Goal: Task Accomplishment & Management: Manage account settings

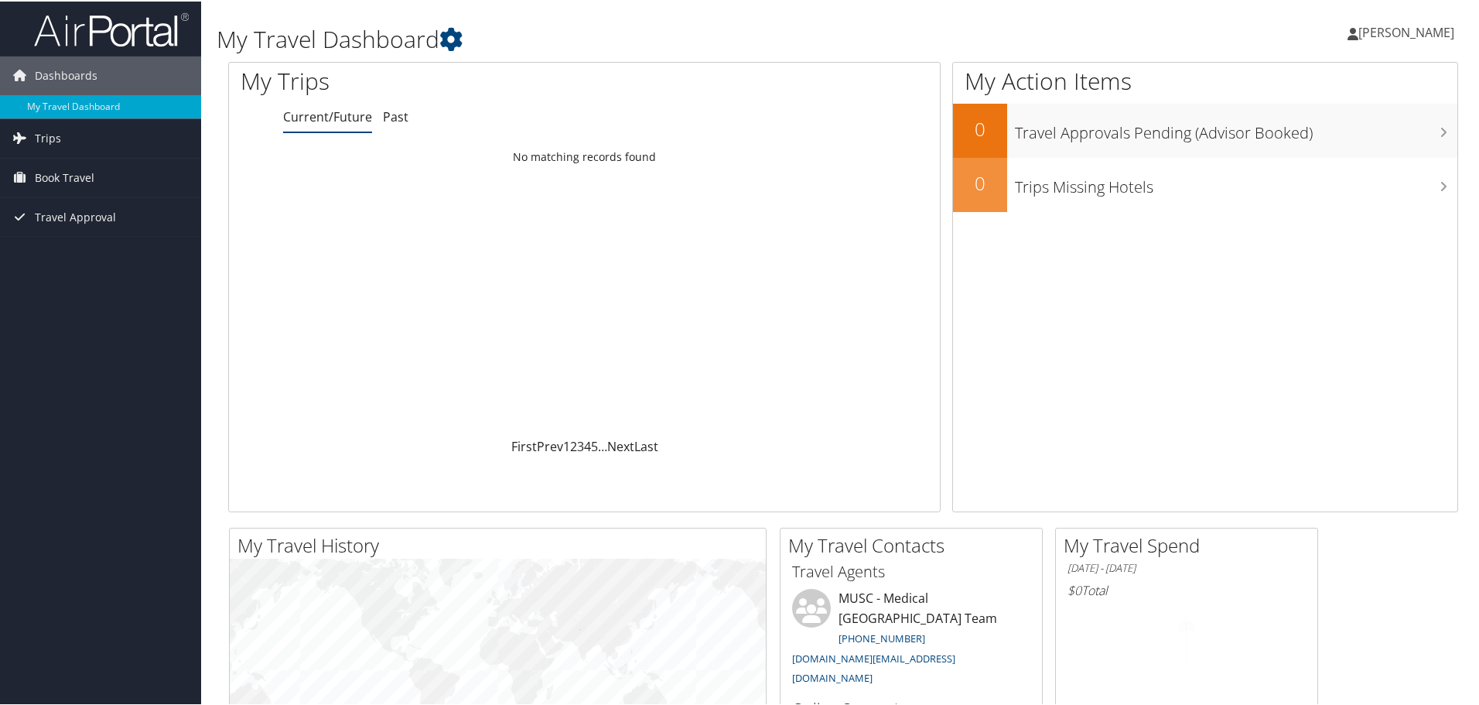
click at [1444, 25] on span "[PERSON_NAME]" at bounding box center [1407, 30] width 96 height 17
click at [1360, 136] on link "View Travel Profile" at bounding box center [1365, 138] width 173 height 26
click at [1419, 31] on span "[PERSON_NAME]" at bounding box center [1407, 30] width 96 height 17
click at [1347, 131] on link "View Travel Profile" at bounding box center [1365, 138] width 173 height 26
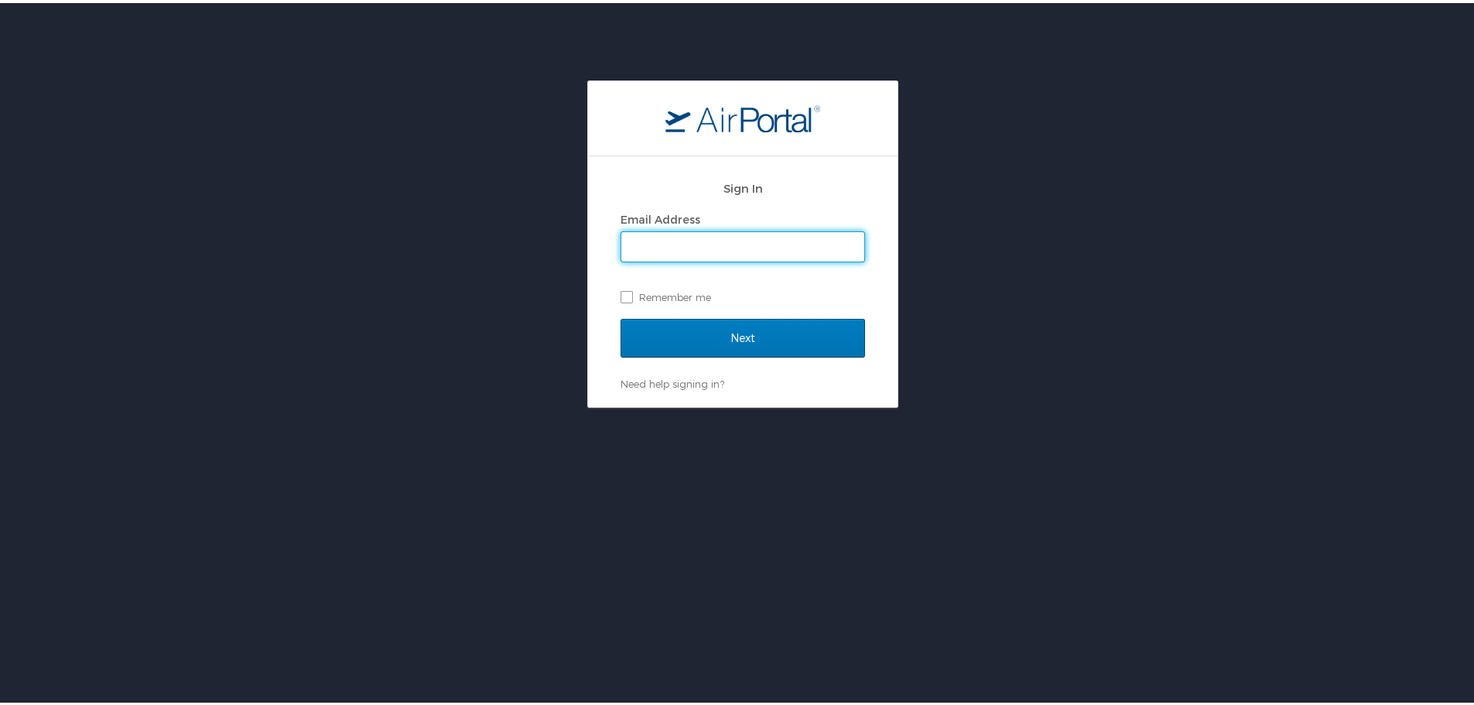
click at [730, 244] on input "Email Address" at bounding box center [742, 243] width 243 height 29
type input "mchenrco@musc.edu"
click at [620, 316] on input "Next" at bounding box center [742, 335] width 244 height 39
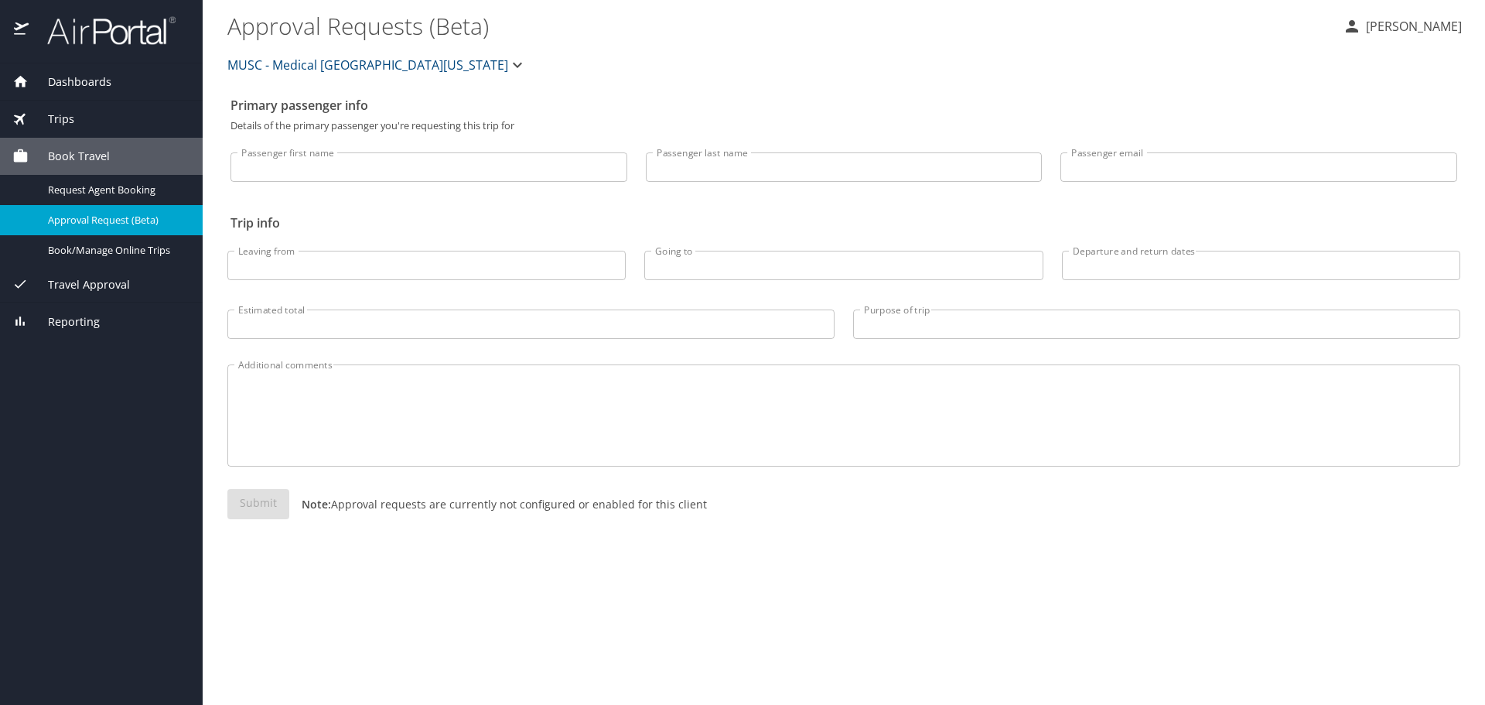
click at [870, 179] on input "Passenger last name" at bounding box center [844, 166] width 397 height 29
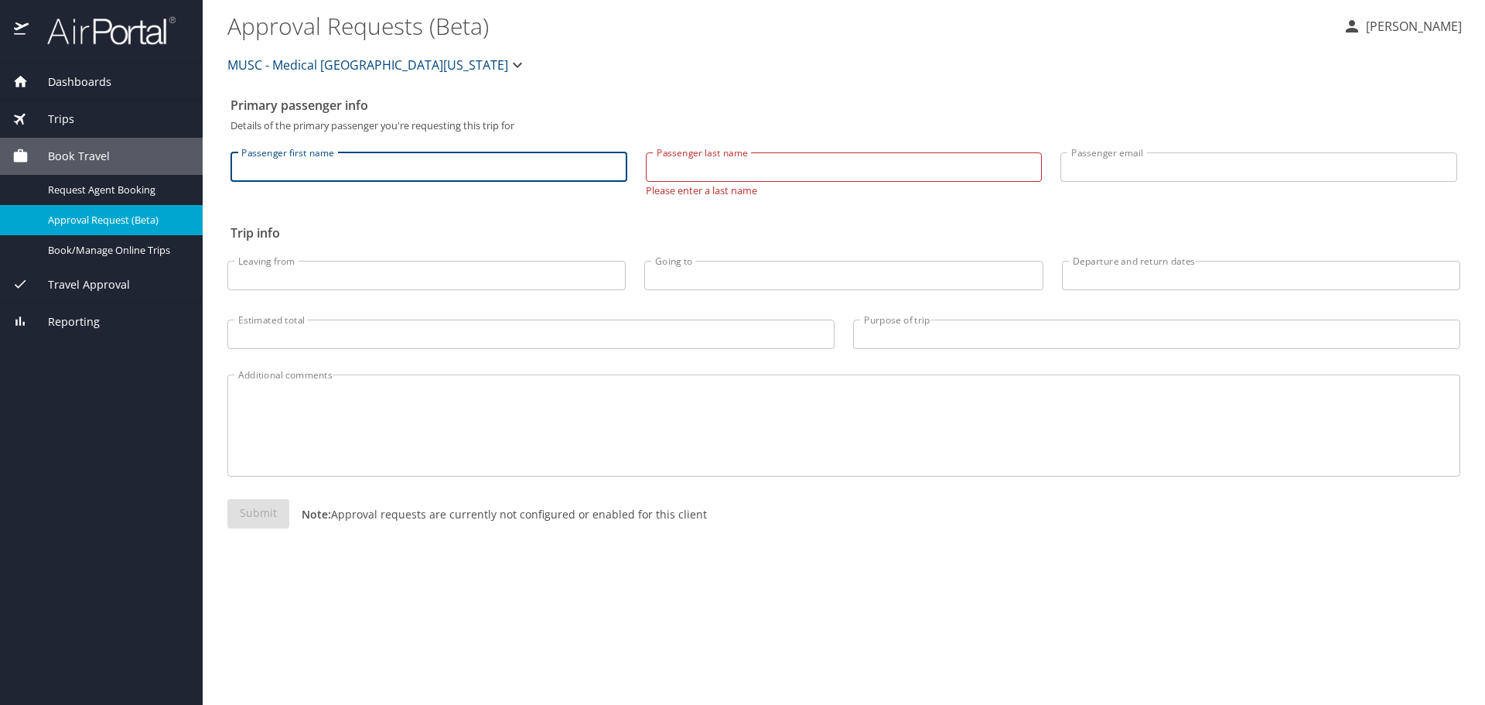
click at [525, 179] on input "Passenger first name" at bounding box center [429, 166] width 397 height 29
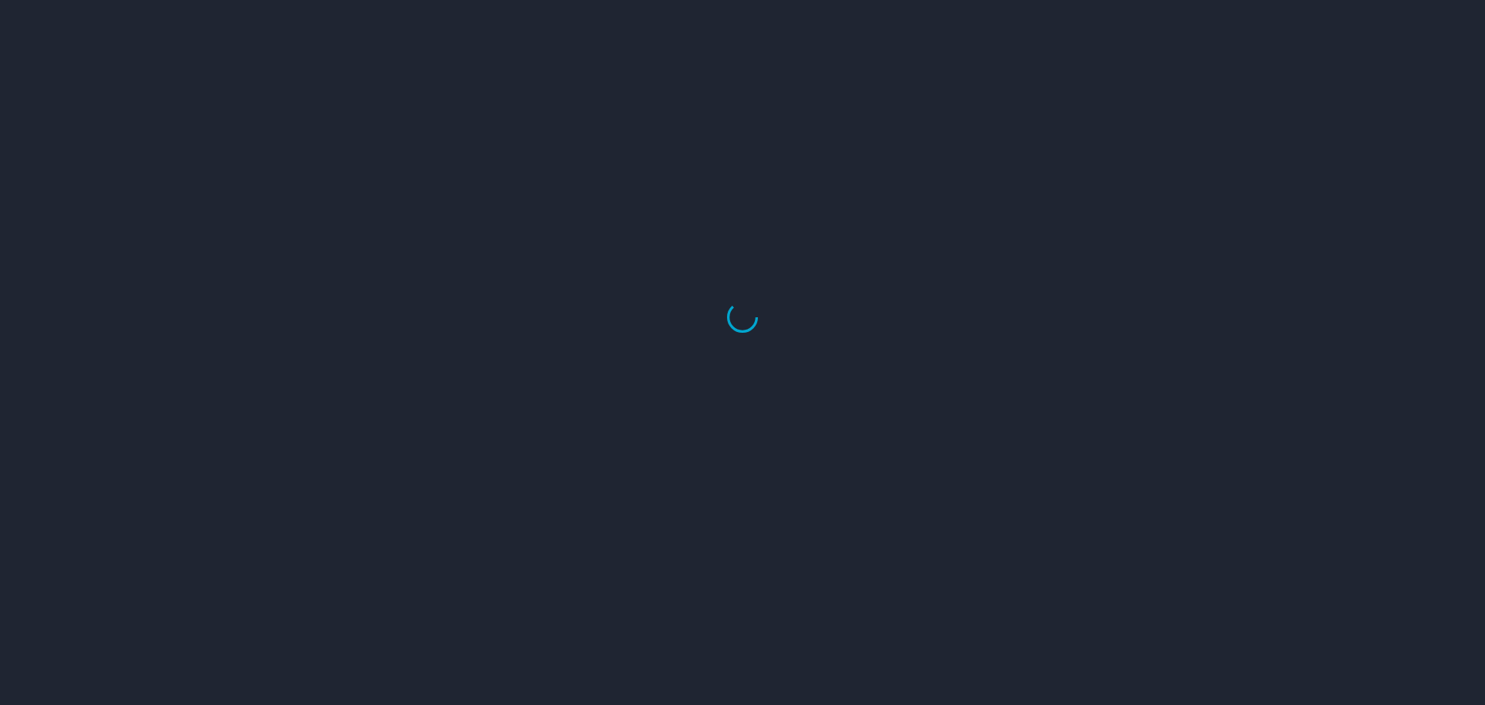
select select "US"
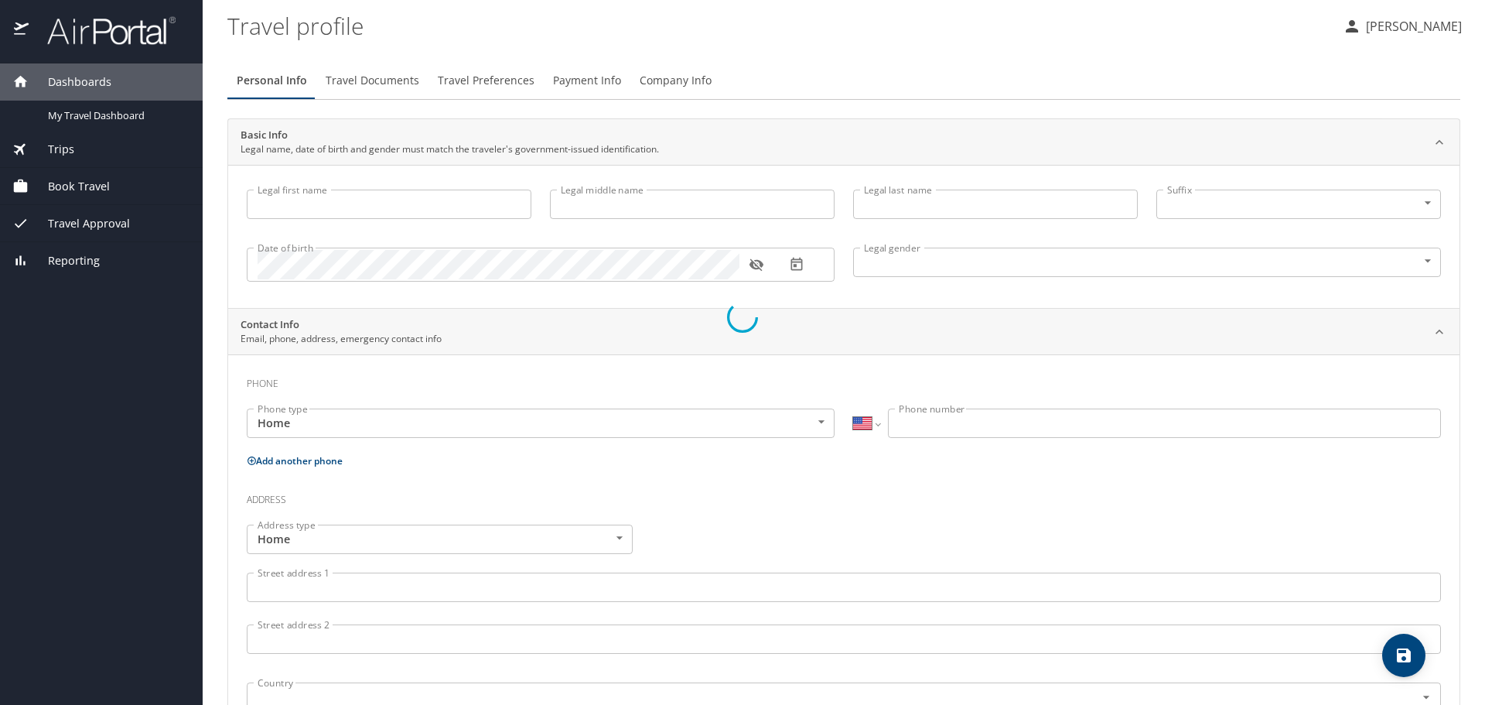
type input "[PERSON_NAME]"
type input "[DEMOGRAPHIC_DATA]"
select select "US"
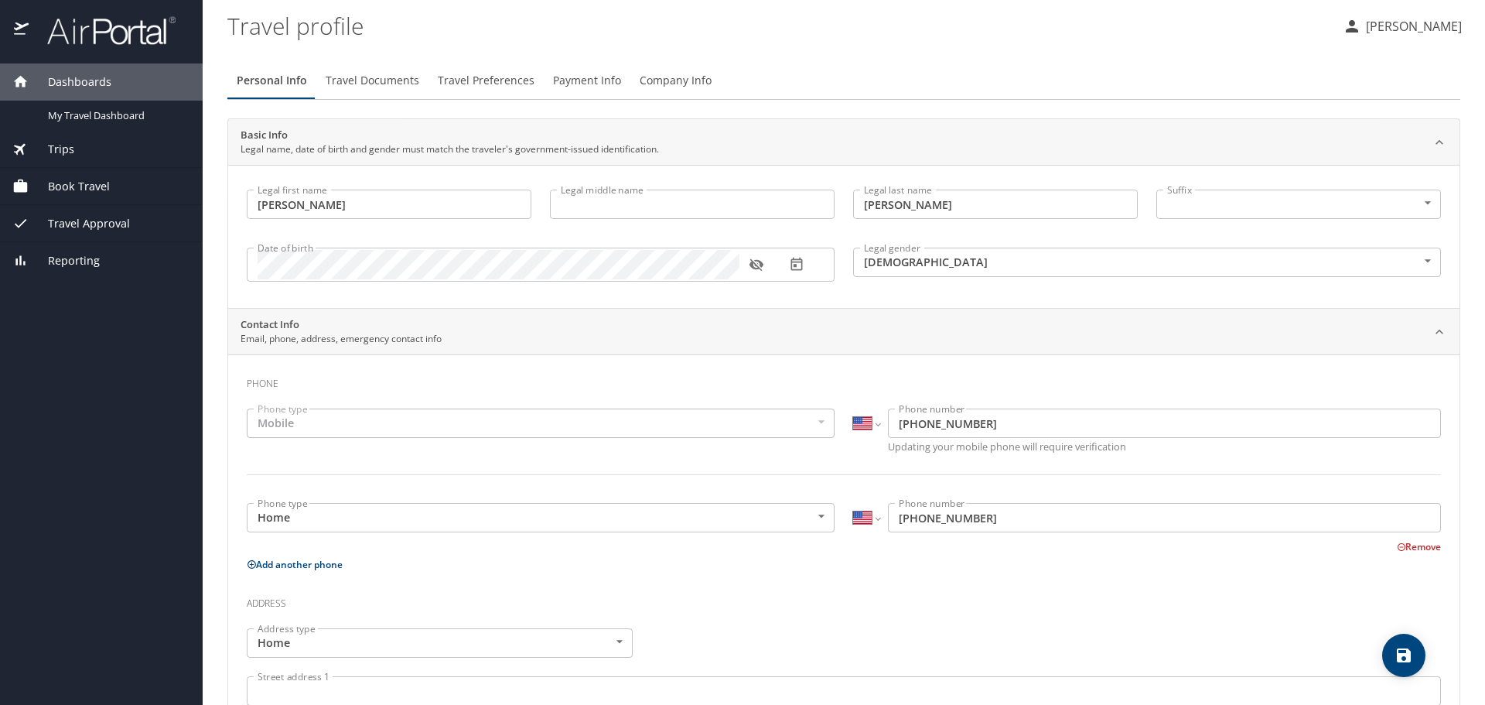
click at [620, 197] on input "Legal middle name" at bounding box center [692, 204] width 285 height 29
type input "e"
type input "[PERSON_NAME]"
click at [759, 268] on icon "button" at bounding box center [756, 265] width 14 height 12
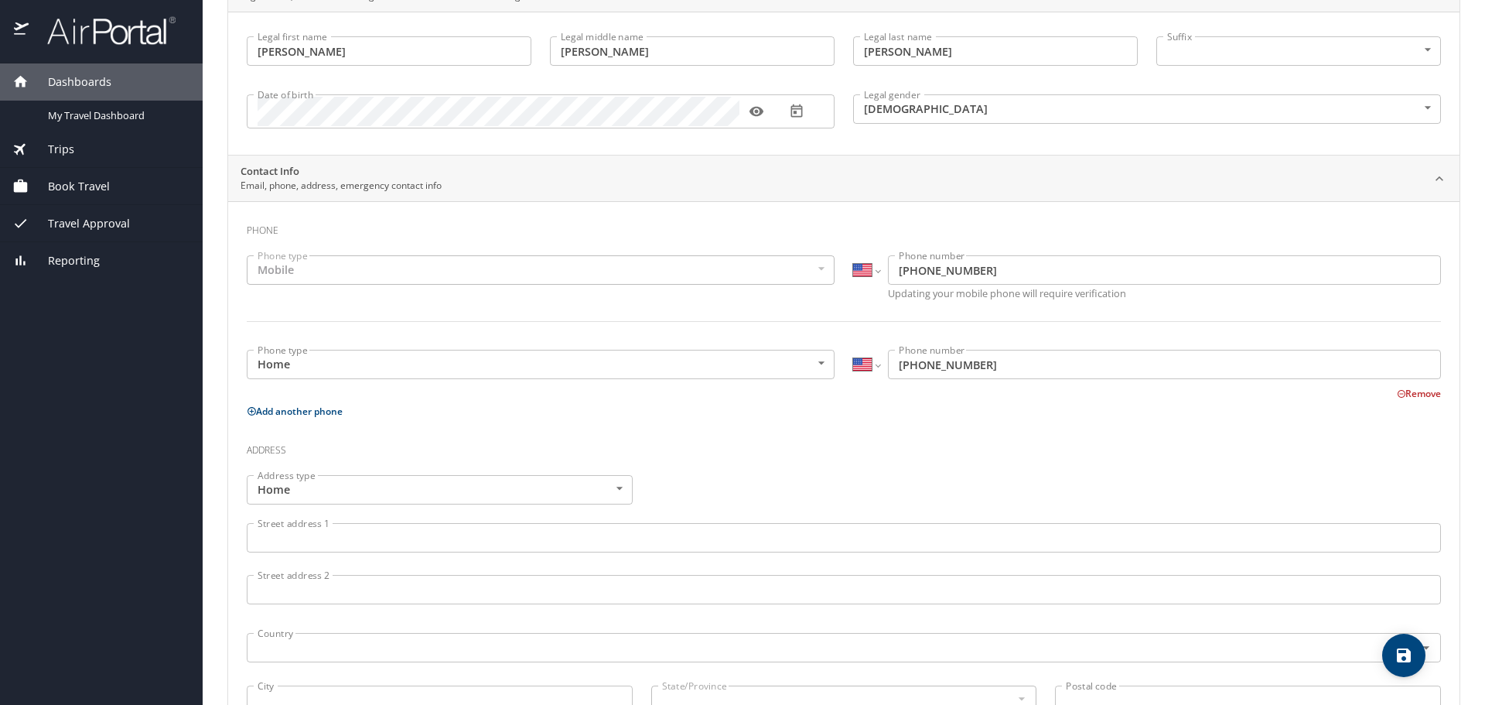
scroll to position [155, 0]
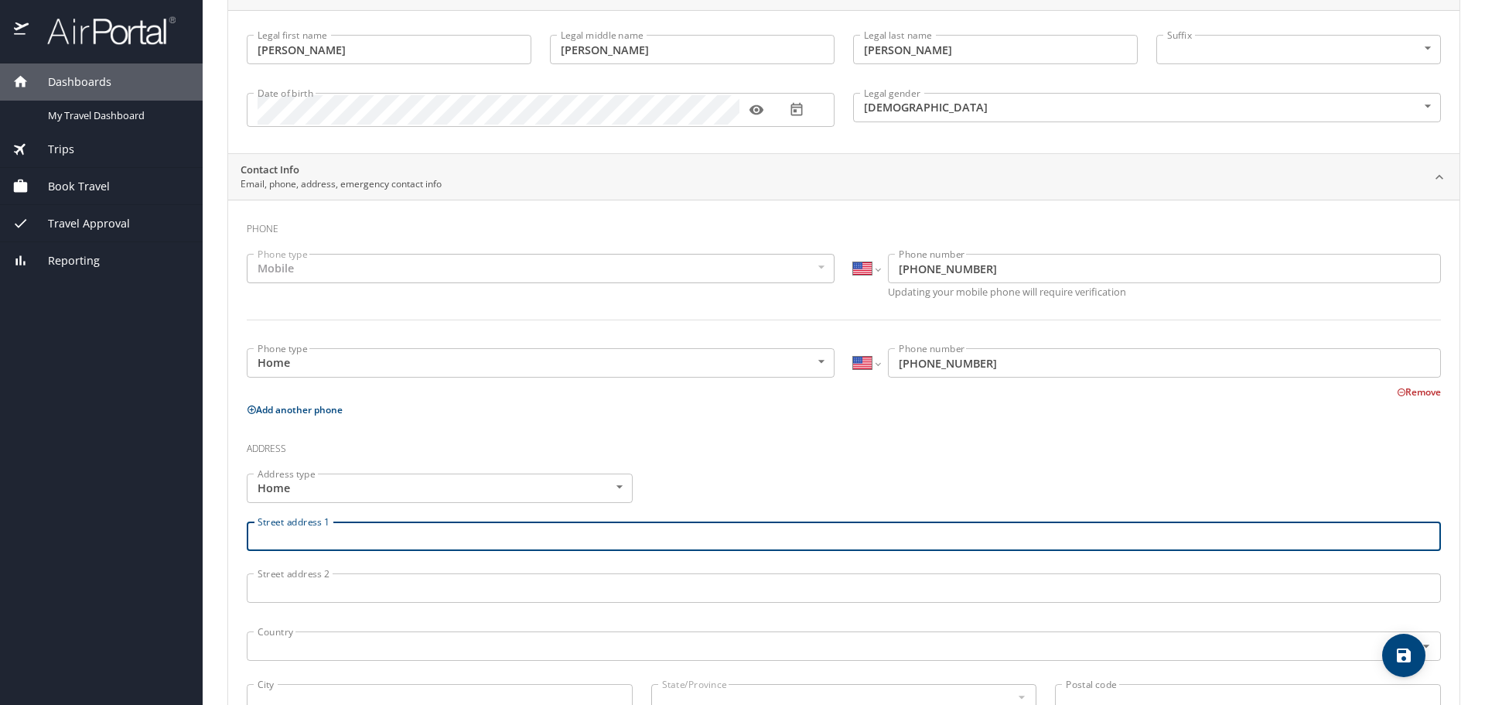
click at [670, 542] on input "Street address 1" at bounding box center [844, 535] width 1195 height 29
type input "[STREET_ADDRESS]"
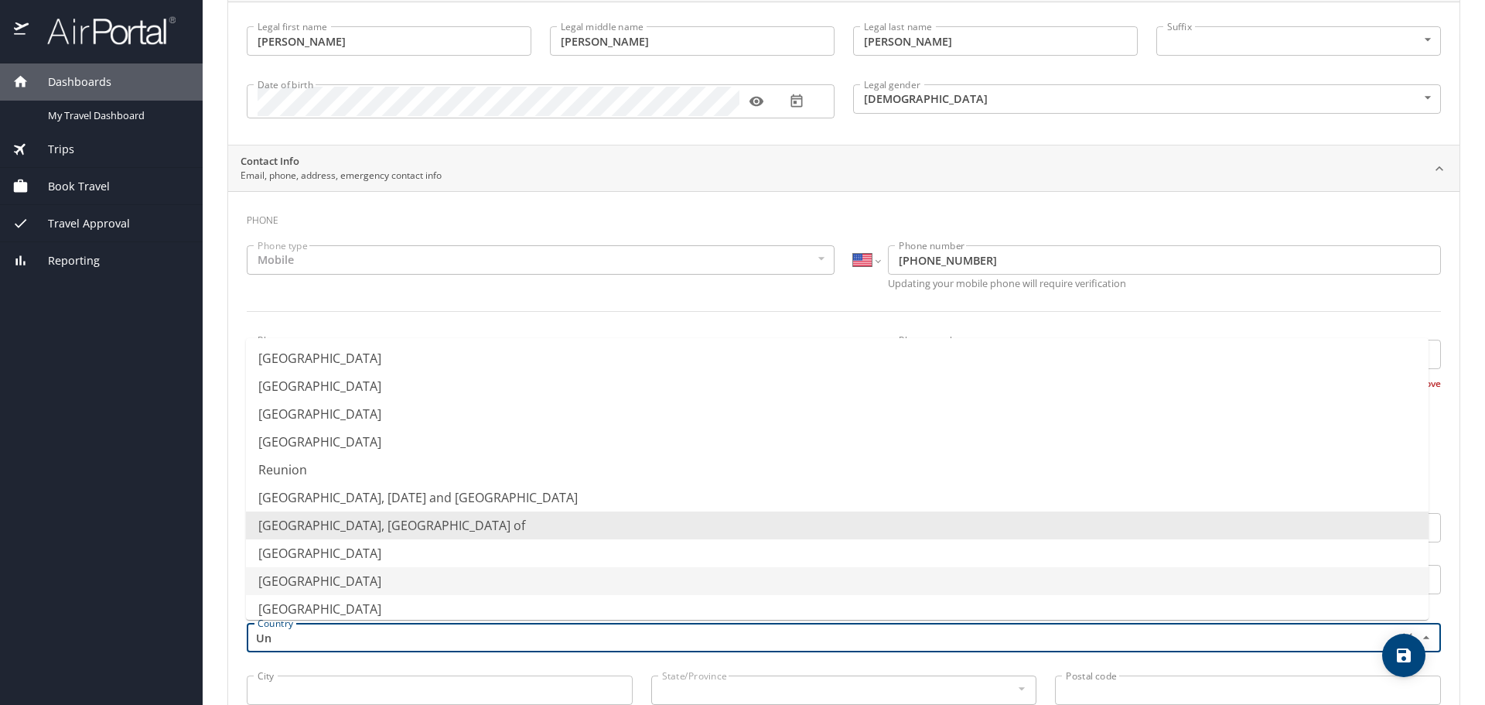
scroll to position [0, 0]
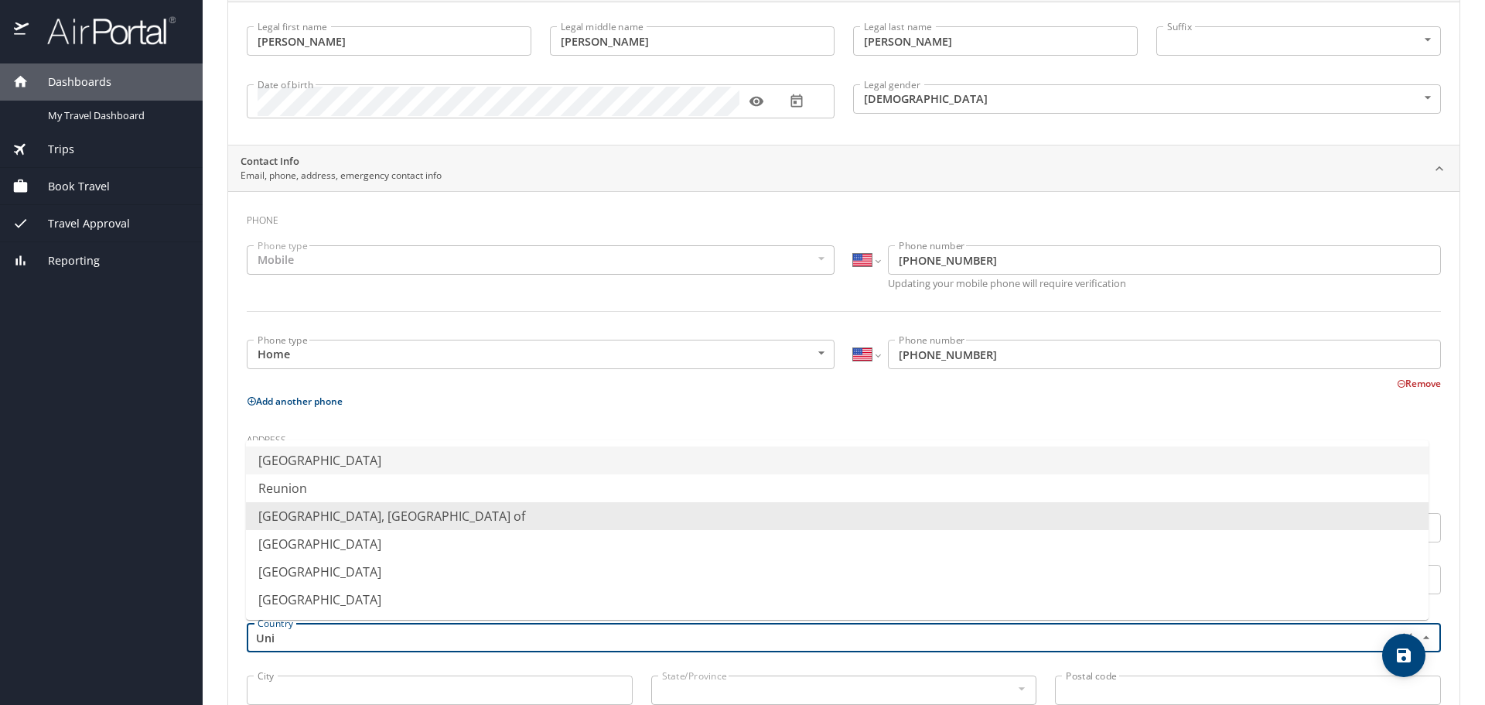
click at [302, 453] on li "[GEOGRAPHIC_DATA]" at bounding box center [837, 460] width 1183 height 28
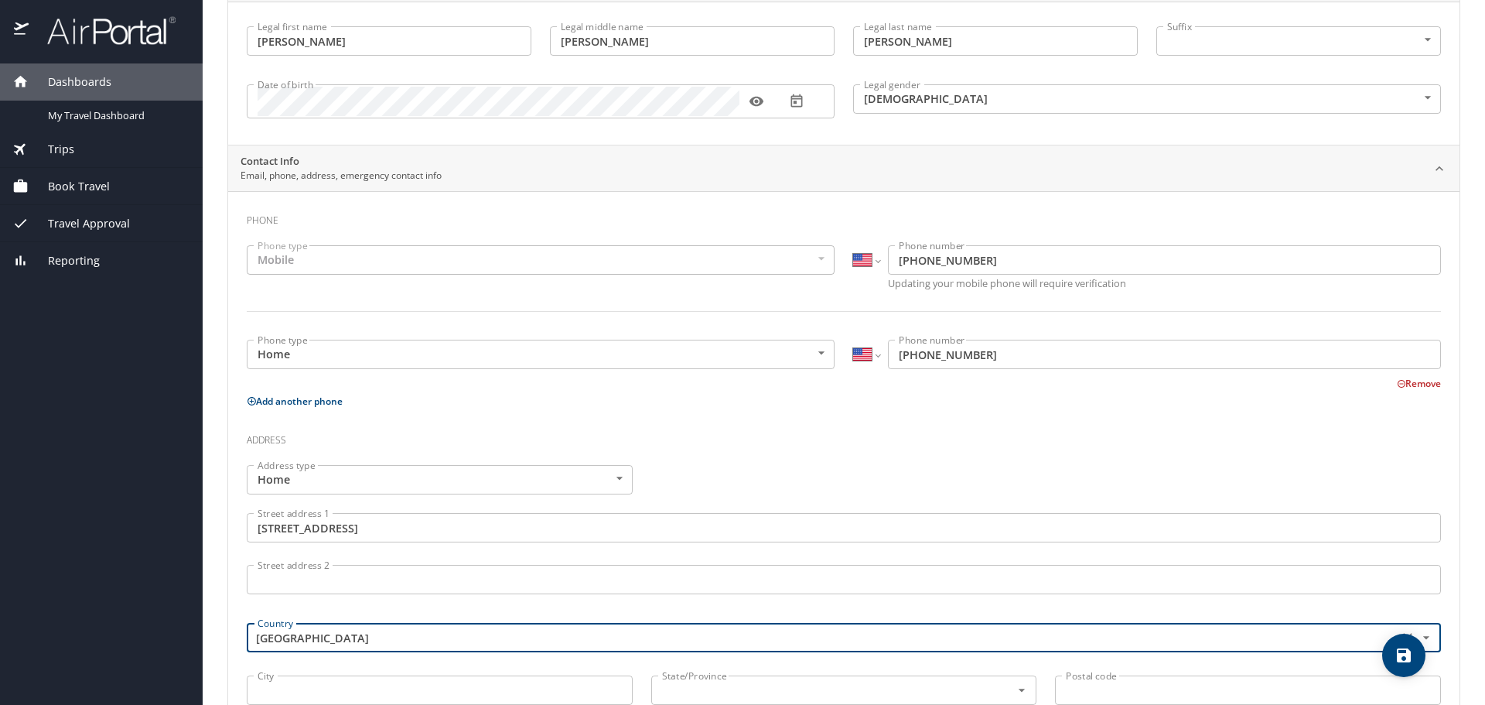
type input "[GEOGRAPHIC_DATA]"
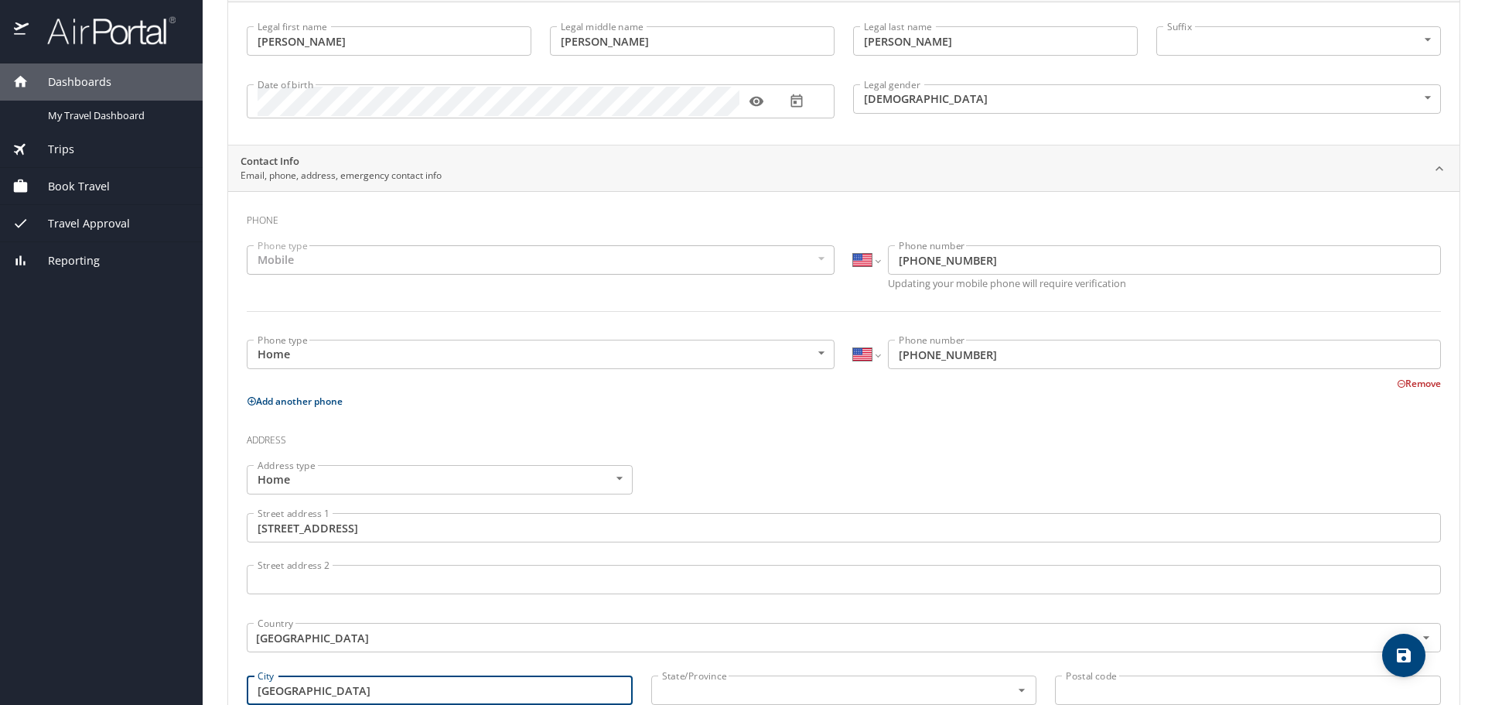
type input "[GEOGRAPHIC_DATA]"
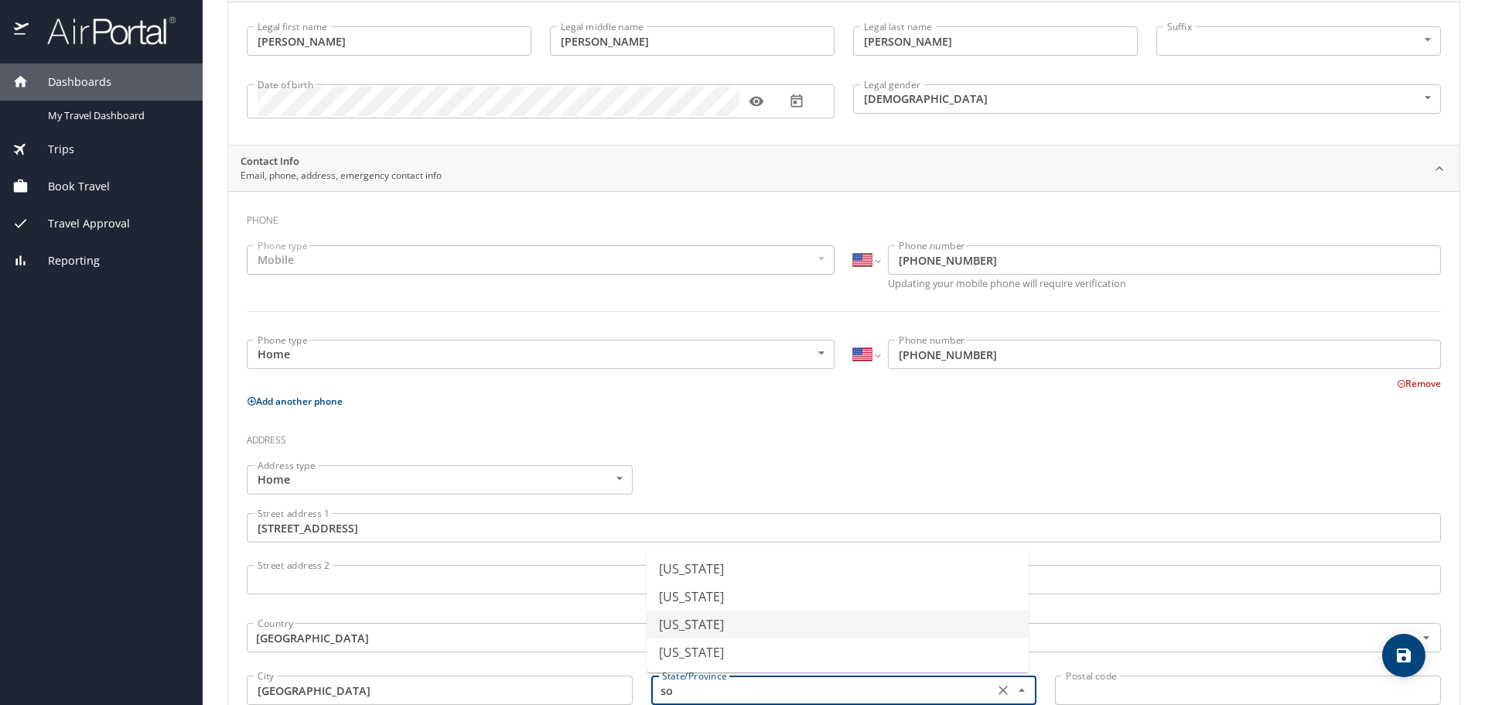
click at [682, 631] on li "[US_STATE]" at bounding box center [838, 624] width 382 height 28
type input "[US_STATE]"
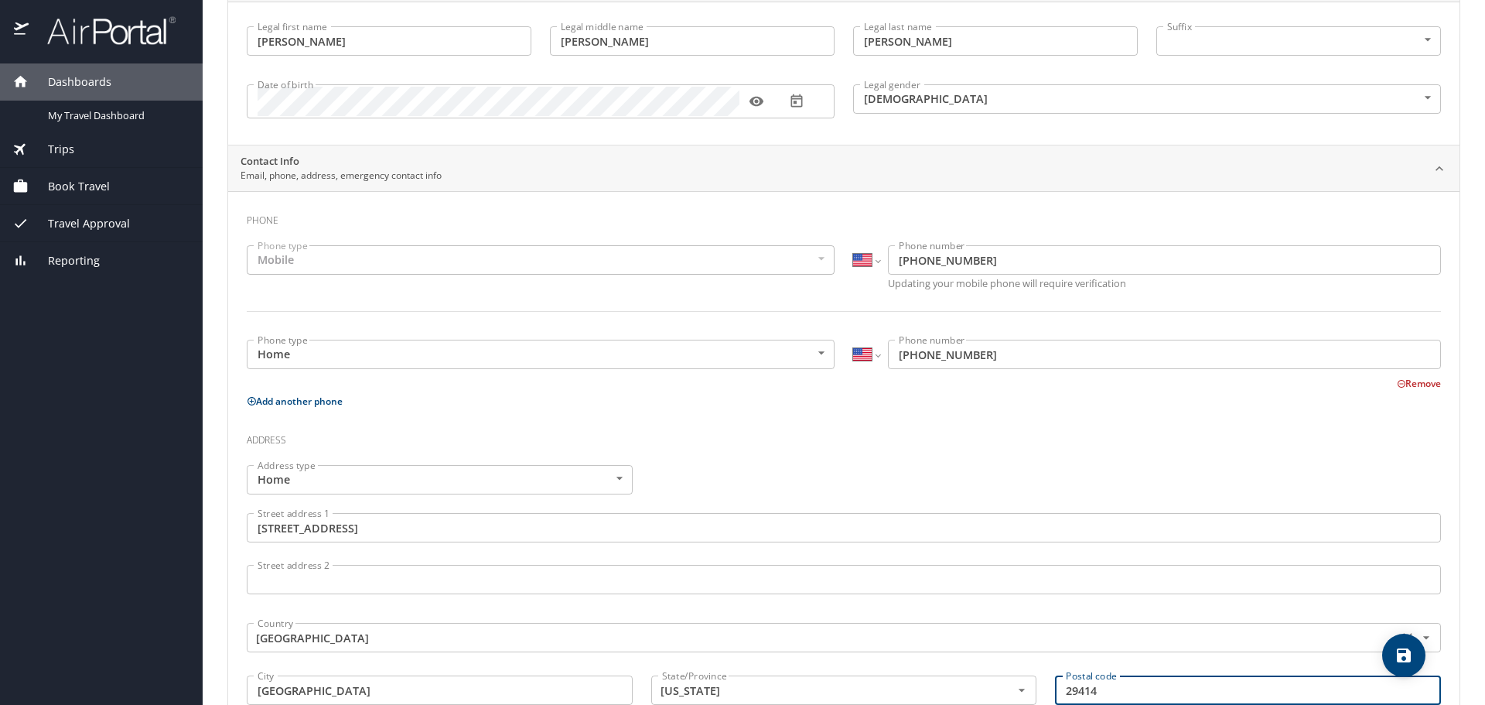
type input "29414"
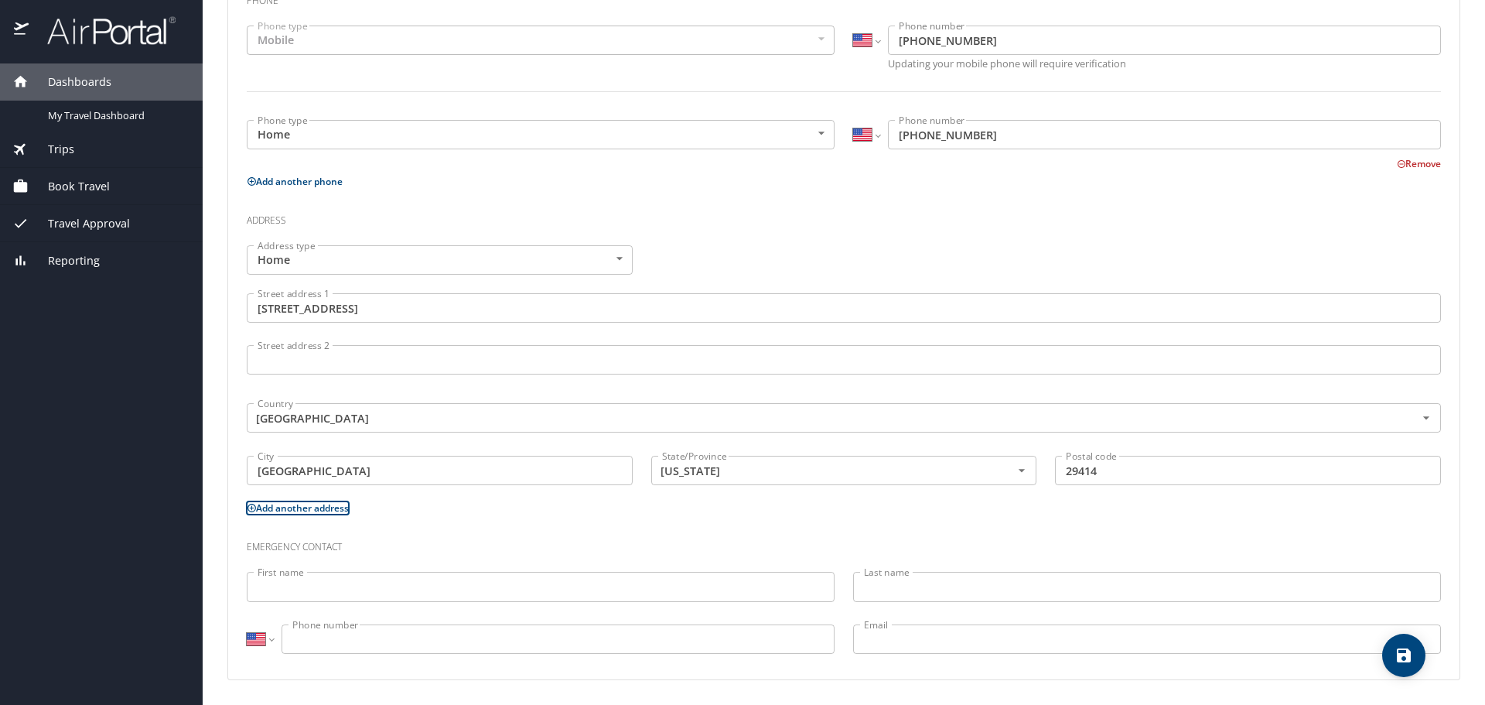
click at [650, 589] on input "First name" at bounding box center [541, 586] width 588 height 29
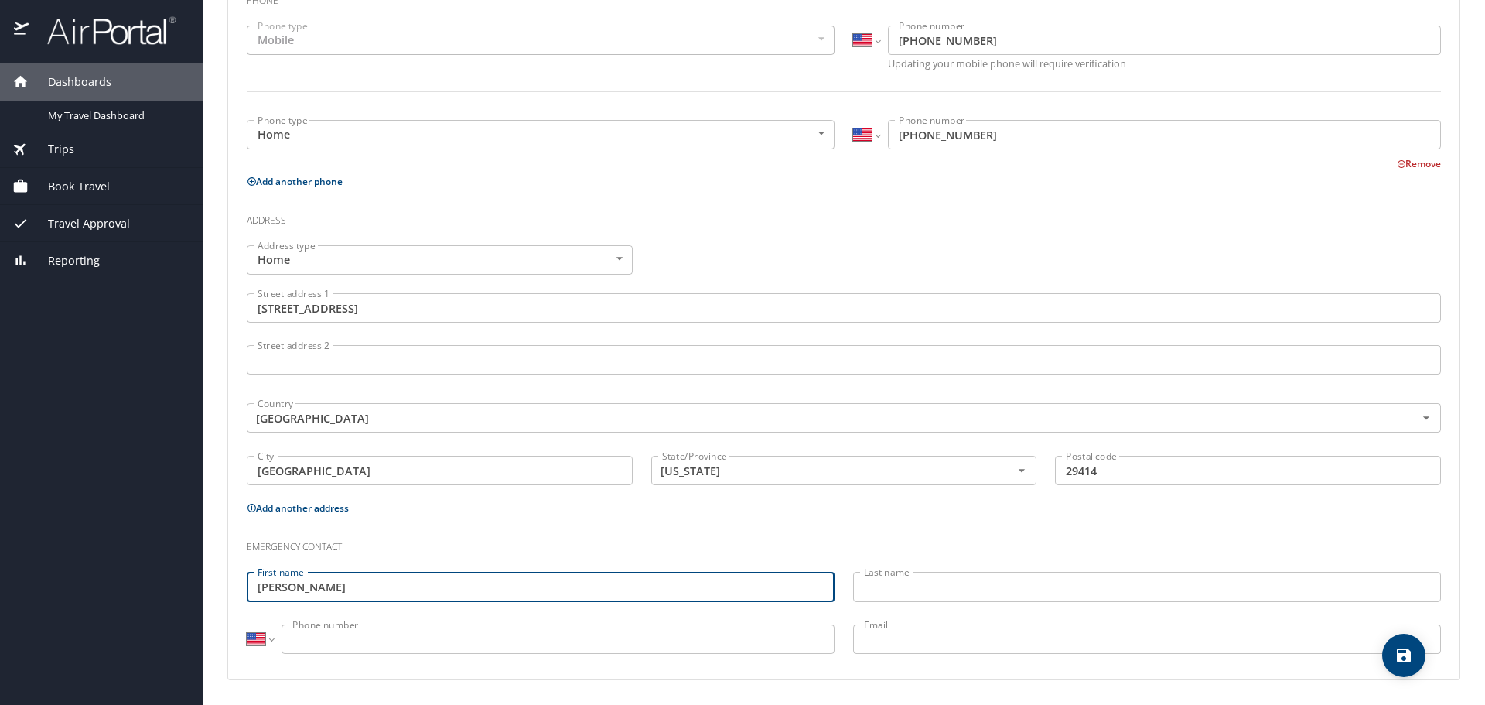
type input "[PERSON_NAME]"
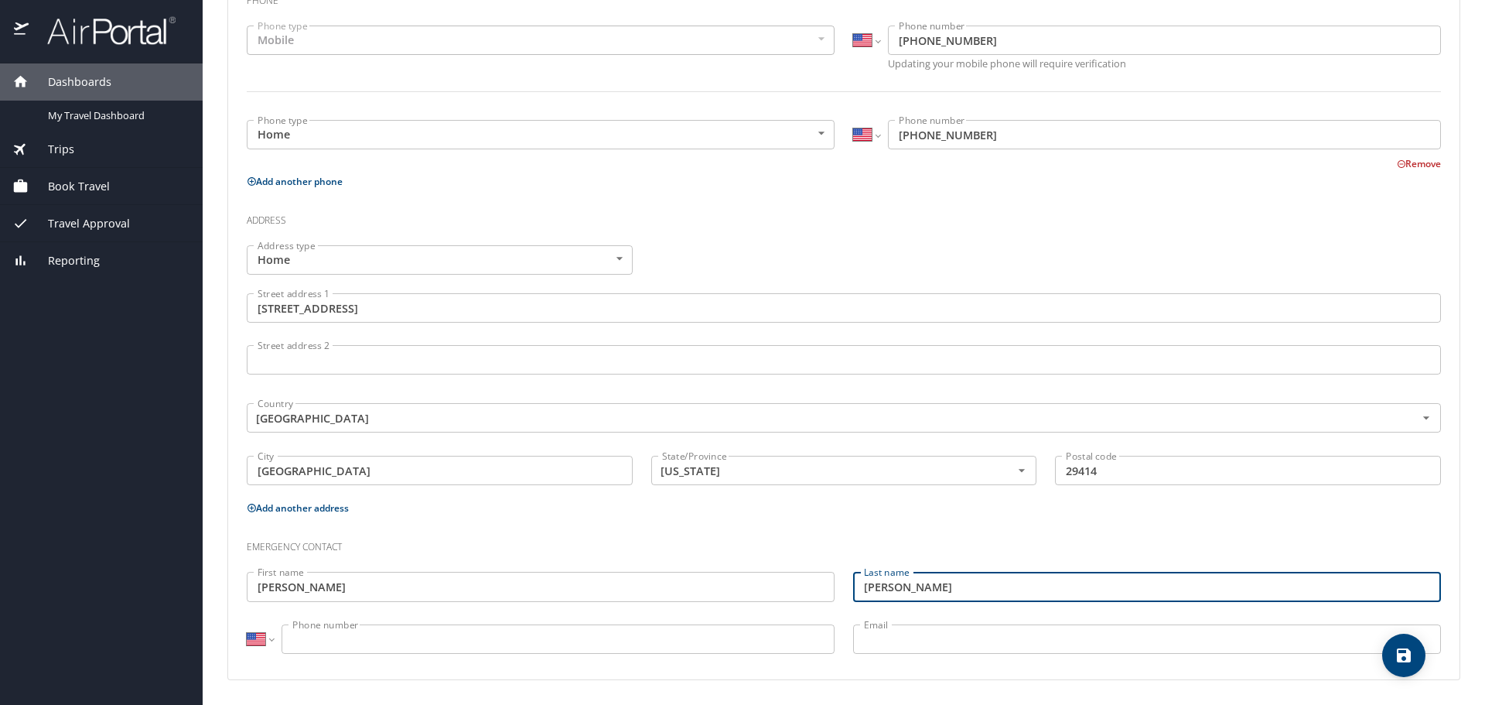
type input "[PERSON_NAME]"
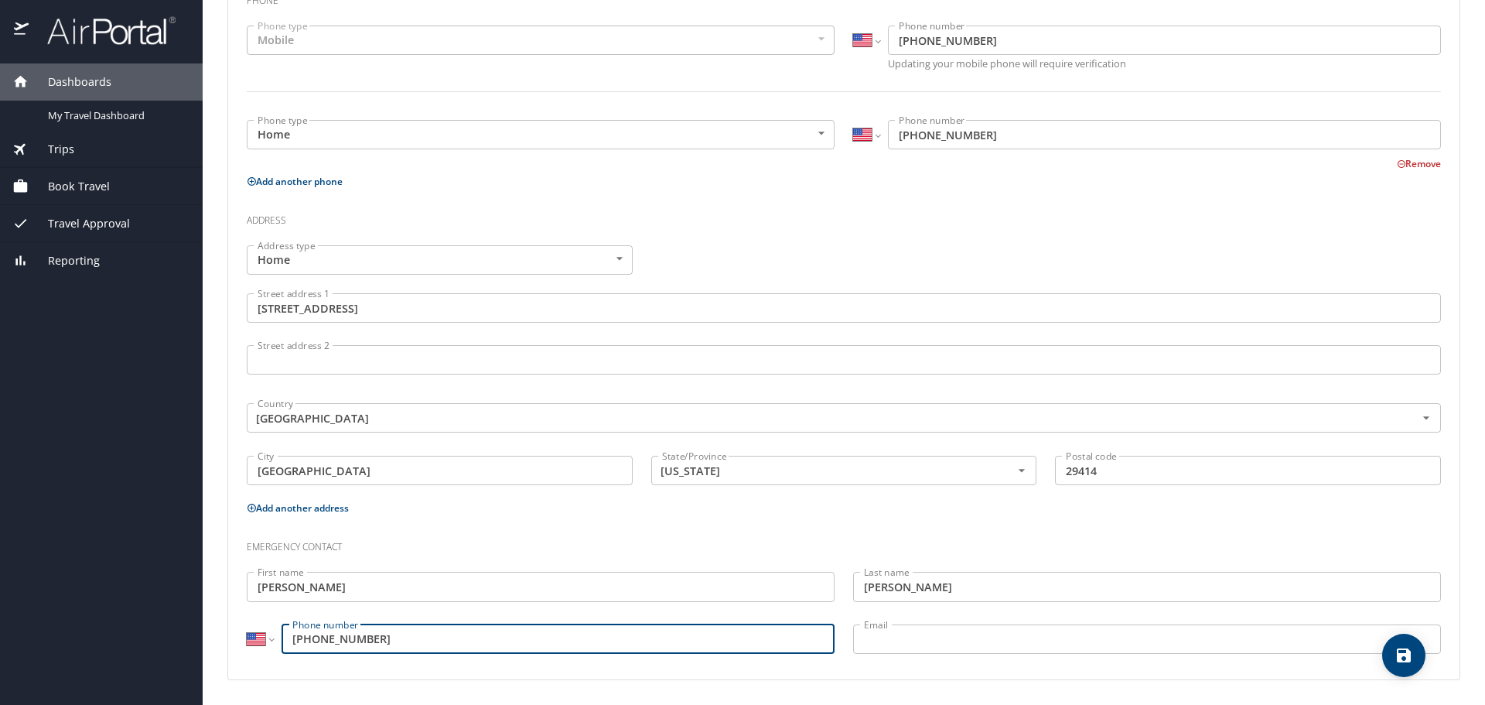
type input "[PHONE_NUMBER]"
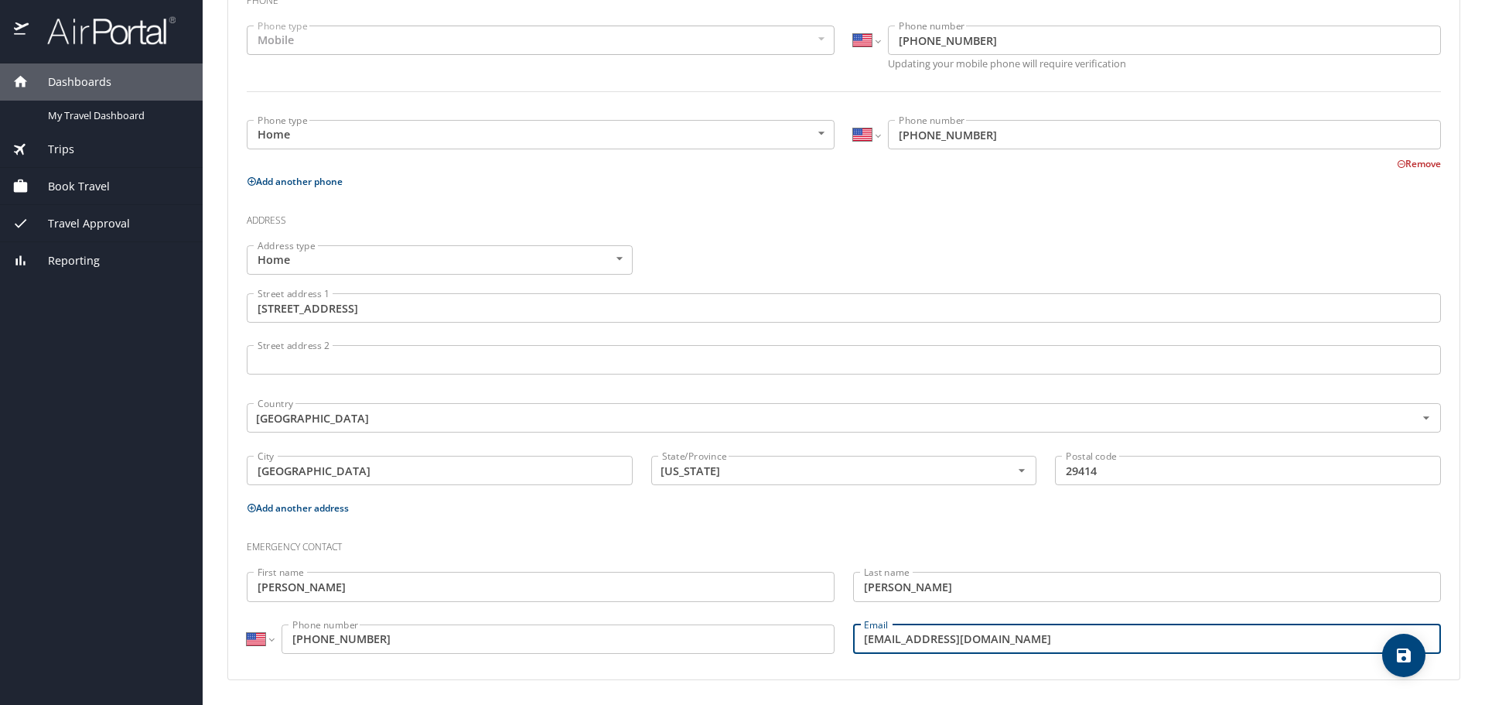
type input "[EMAIL_ADDRESS][DOMAIN_NAME]"
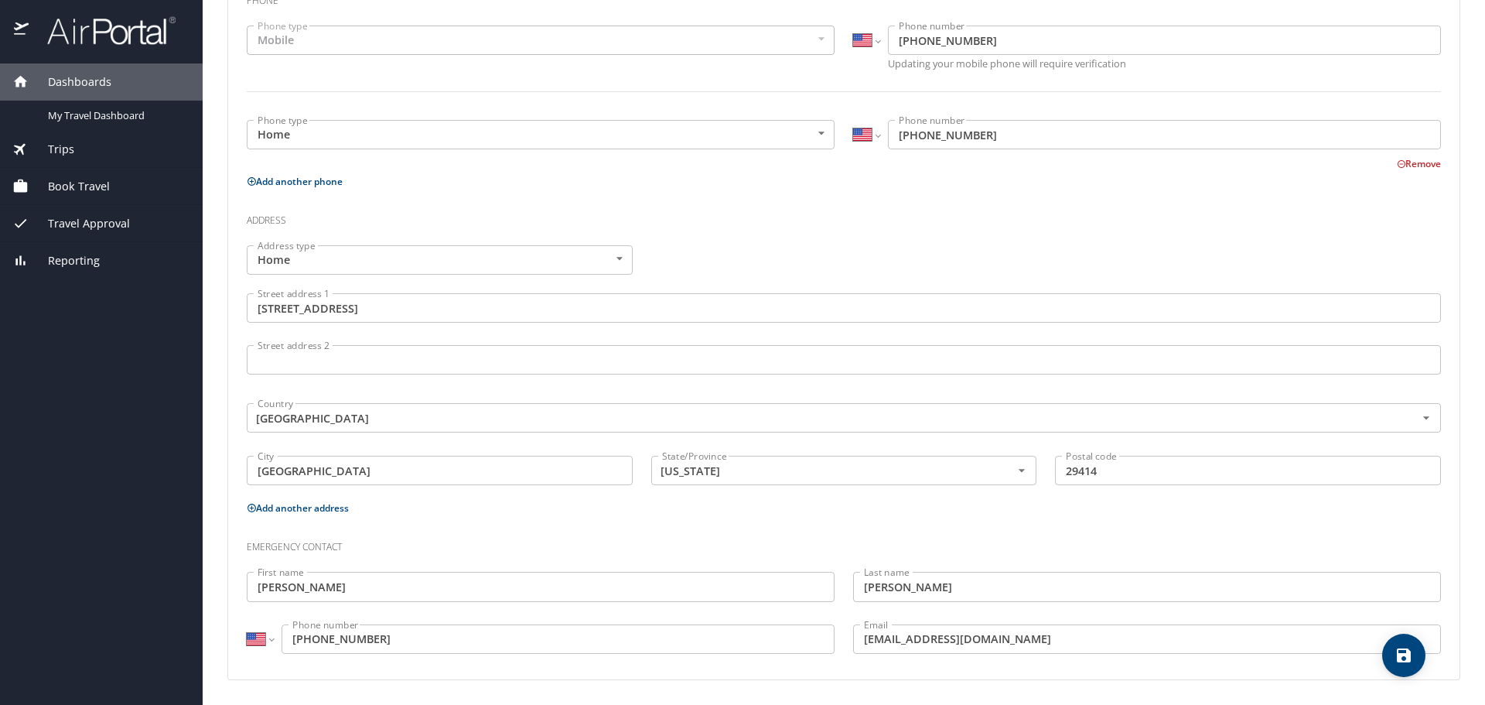
click at [212, 600] on main "Travel profile [PERSON_NAME] Personal Info Travel Documents Travel Preferences …" at bounding box center [844, 352] width 1283 height 705
click at [1406, 661] on icon "save" at bounding box center [1404, 655] width 14 height 14
select select "US"
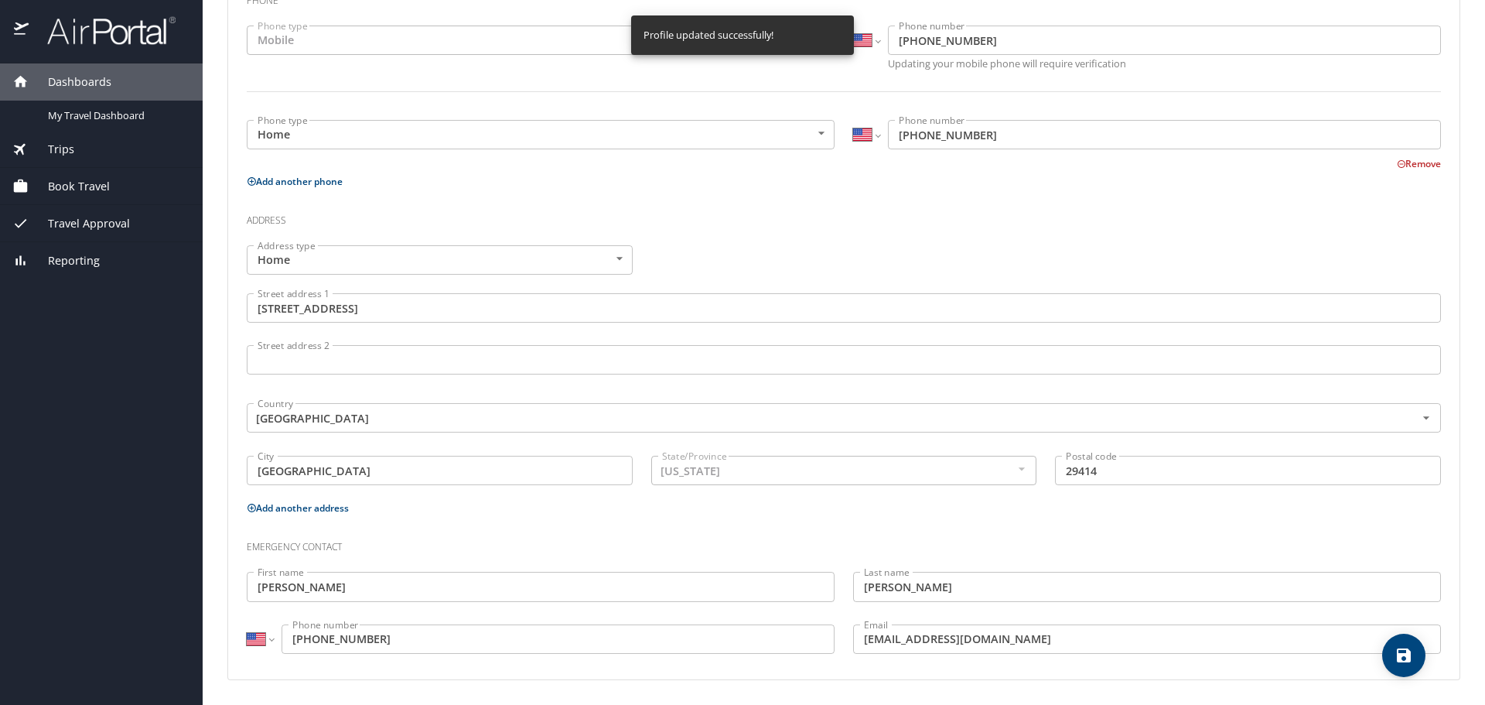
select select "US"
click at [93, 36] on img at bounding box center [102, 30] width 145 height 30
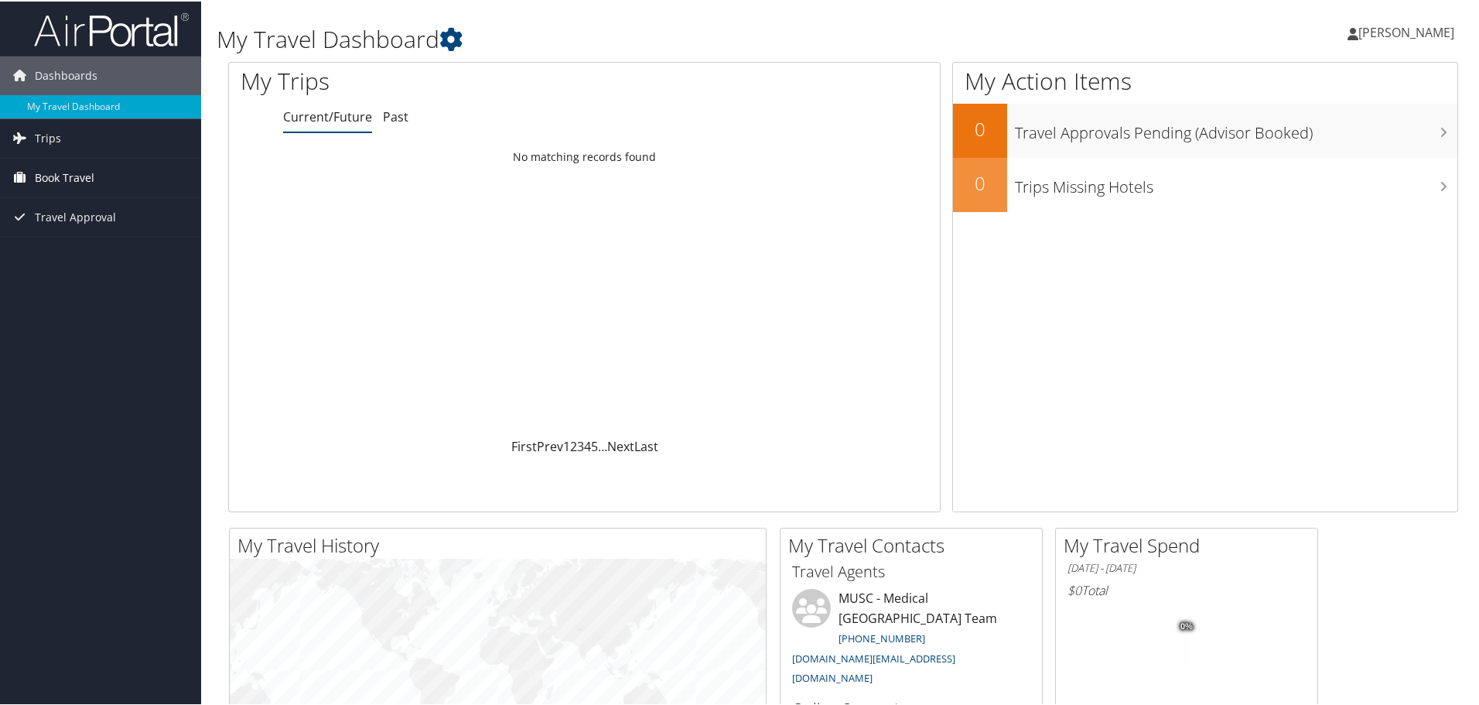
click at [48, 176] on span "Book Travel" at bounding box center [65, 176] width 60 height 39
click at [109, 253] on link "Book/Manage Online Trips" at bounding box center [100, 253] width 201 height 23
